Goal: Find specific page/section: Find specific page/section

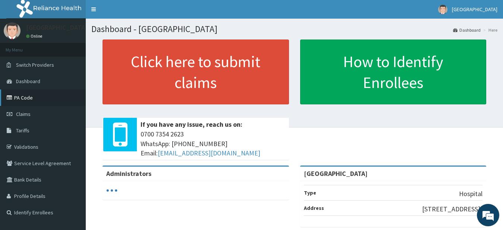
click at [26, 100] on link "PA Code" at bounding box center [43, 98] width 86 height 16
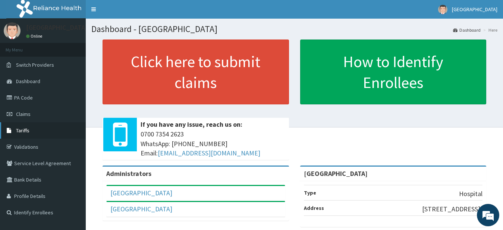
click at [21, 128] on span "Tariffs" at bounding box center [22, 130] width 13 height 7
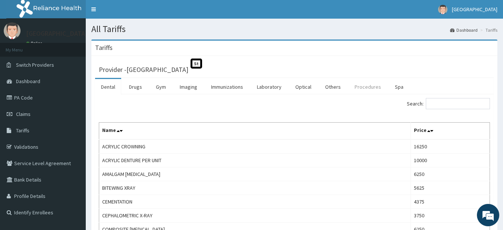
click at [367, 87] on link "Procedures" at bounding box center [368, 87] width 38 height 16
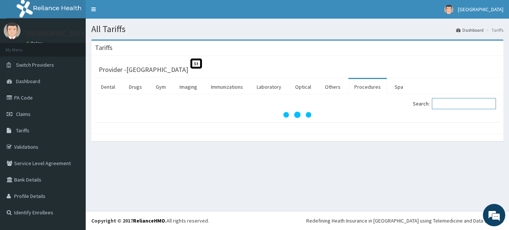
click at [458, 109] on input "Search:" at bounding box center [464, 103] width 64 height 11
type input "blood"
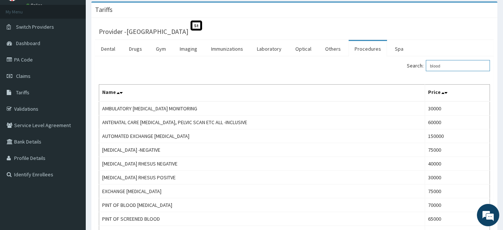
scroll to position [114, 0]
